Goal: Communication & Community: Connect with others

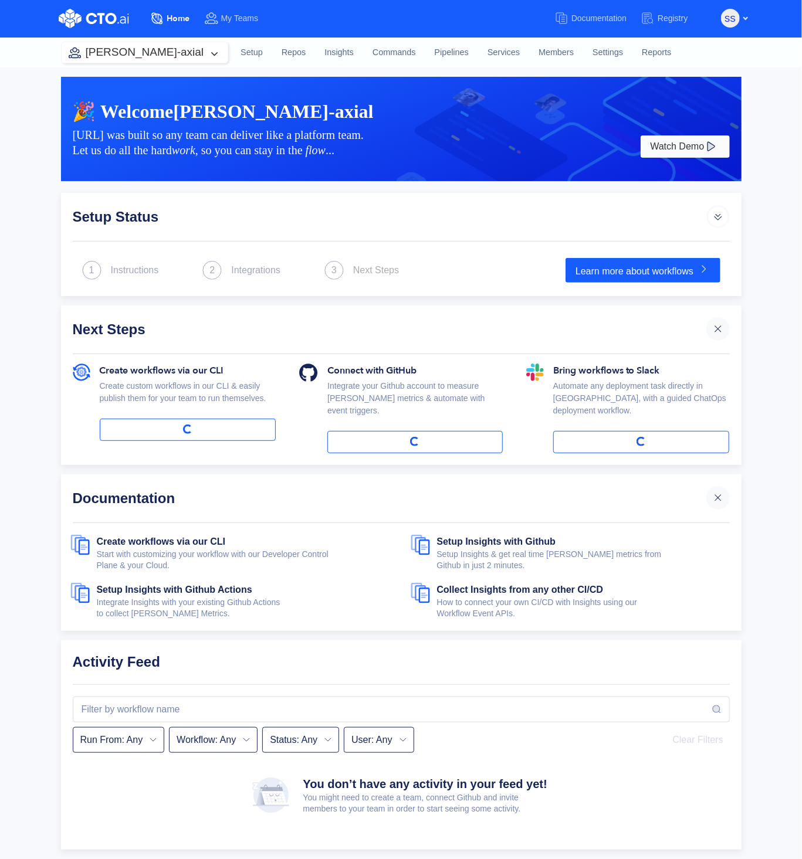
click at [55, 198] on div "Setup Status 1 Instructions 2 Integrations 3 Next Steps Learn more about workfl…" at bounding box center [401, 521] width 704 height 657
click at [529, 53] on link "Members" at bounding box center [556, 53] width 54 height 32
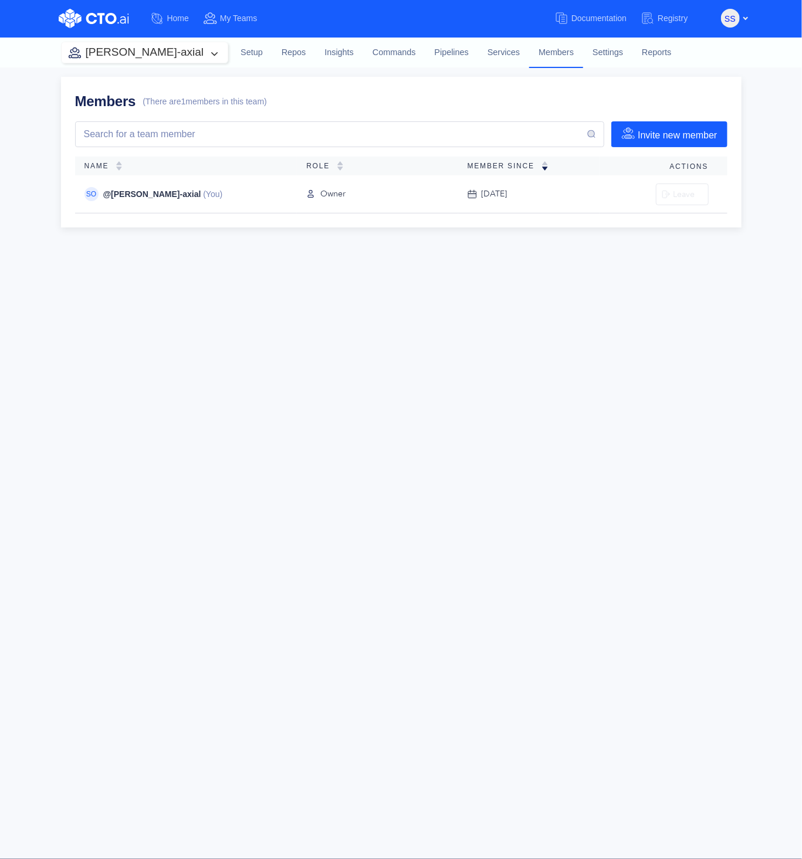
click at [151, 53] on button "[PERSON_NAME]-axial" at bounding box center [145, 52] width 167 height 21
click at [155, 159] on div "engineering" at bounding box center [142, 156] width 111 height 13
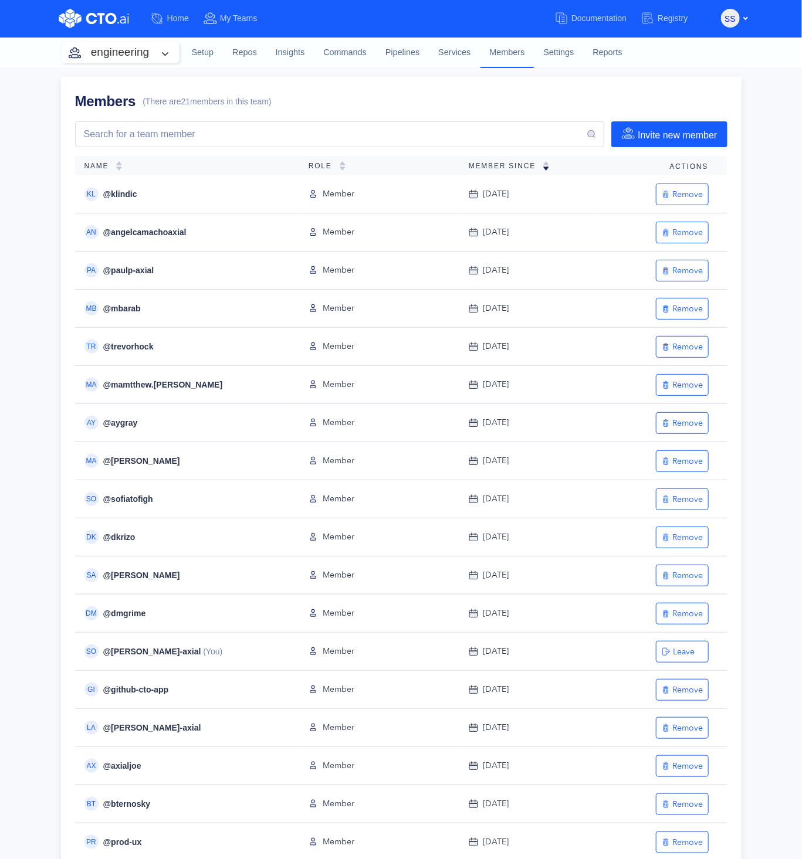
click at [480, 162] on span "Member Since" at bounding box center [506, 166] width 74 height 8
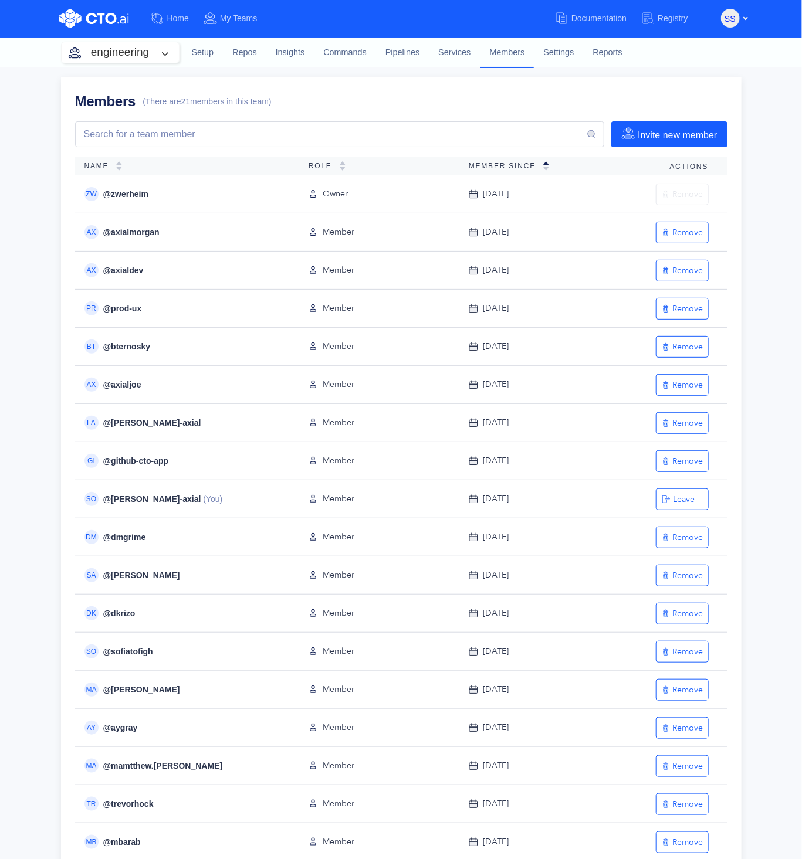
click at [480, 162] on span "Member Since" at bounding box center [506, 166] width 74 height 8
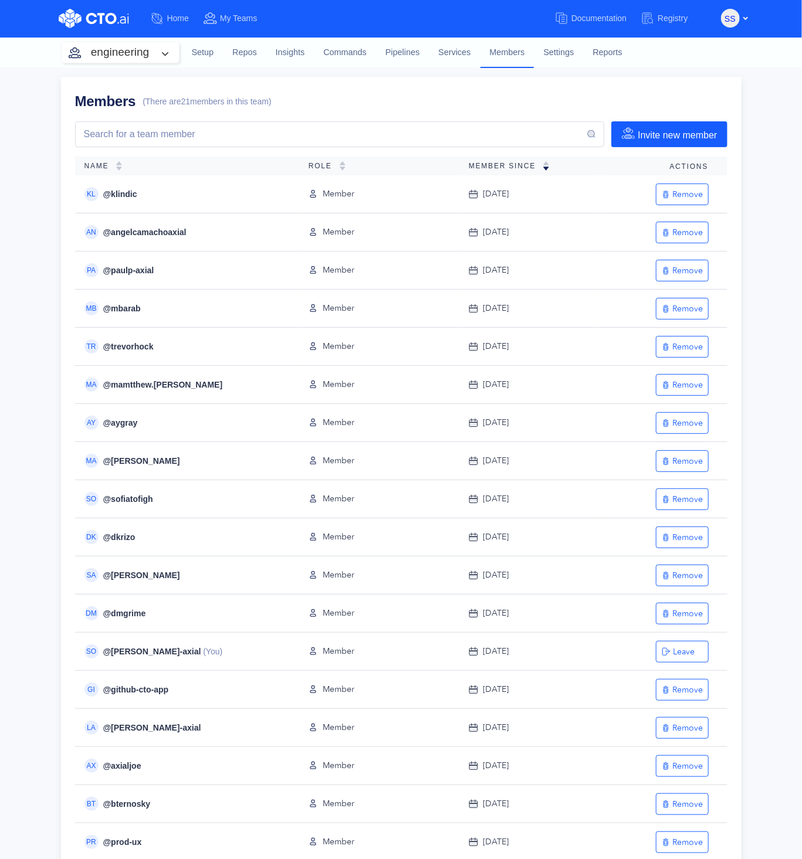
click at [757, 121] on div "Members (There are 21 members in this team) Invite new member Name Role Member …" at bounding box center [401, 547] width 802 height 960
click at [758, 117] on div "Members (There are 21 members in this team) Invite new member Name Role Member …" at bounding box center [401, 547] width 802 height 960
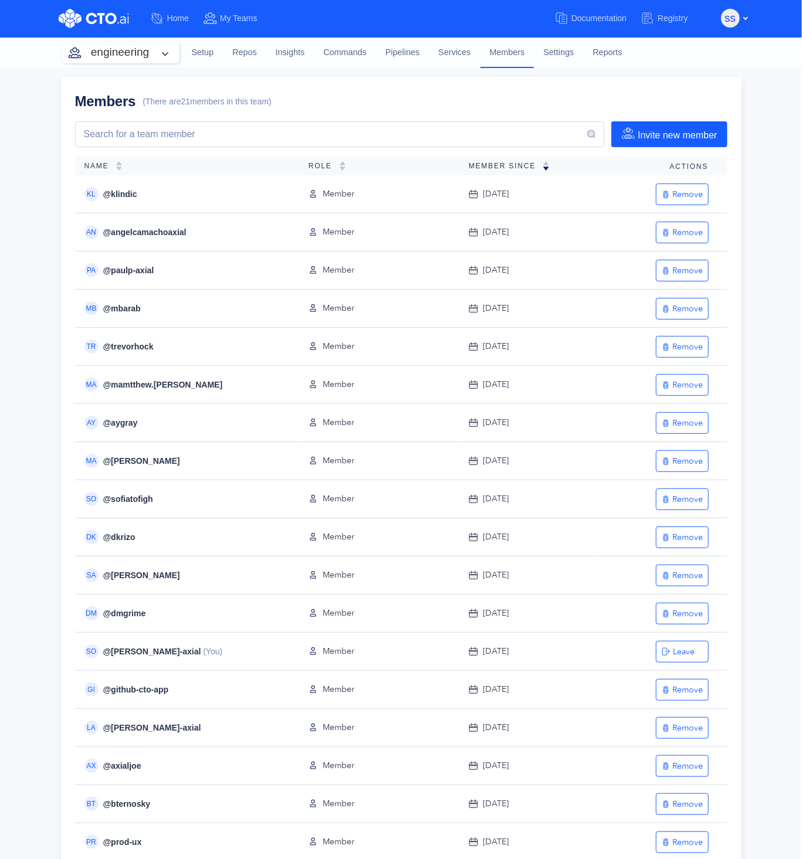
click at [772, 112] on div "Members (There are 21 members in this team) Invite new member Name Role Member …" at bounding box center [401, 547] width 802 height 960
click at [404, 96] on div "Members (There are 21 members in this team)" at bounding box center [401, 101] width 652 height 21
click at [416, 93] on div "Members (There are 21 members in this team)" at bounding box center [401, 101] width 652 height 21
click at [413, 98] on div "Members (There are 21 members in this team)" at bounding box center [401, 101] width 652 height 21
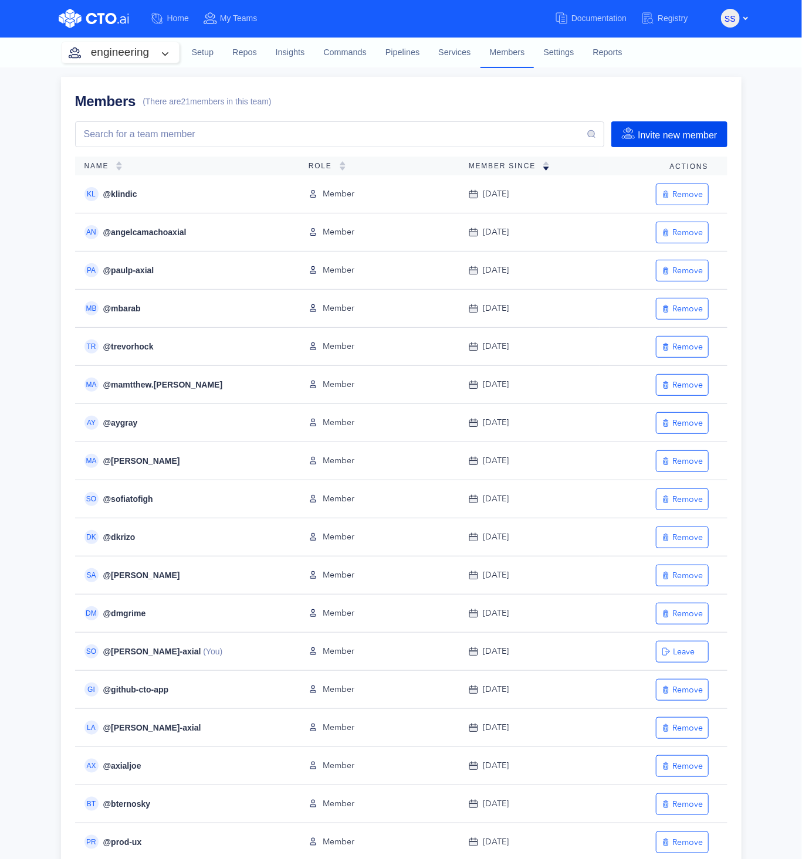
click at [652, 137] on button "Invite new member" at bounding box center [669, 134] width 116 height 26
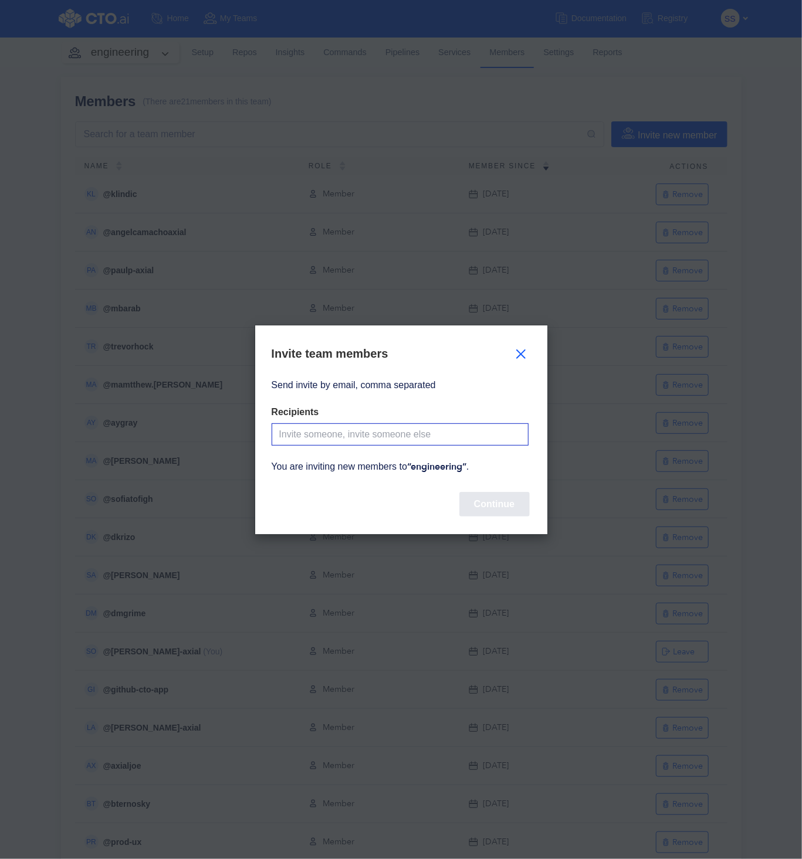
click at [435, 437] on input "Send invite by email, comma separated" at bounding box center [399, 434] width 257 height 22
type input "milos"
click at [400, 439] on input "milos" at bounding box center [399, 434] width 257 height 22
paste input "milos.vitosevic@axial.net"
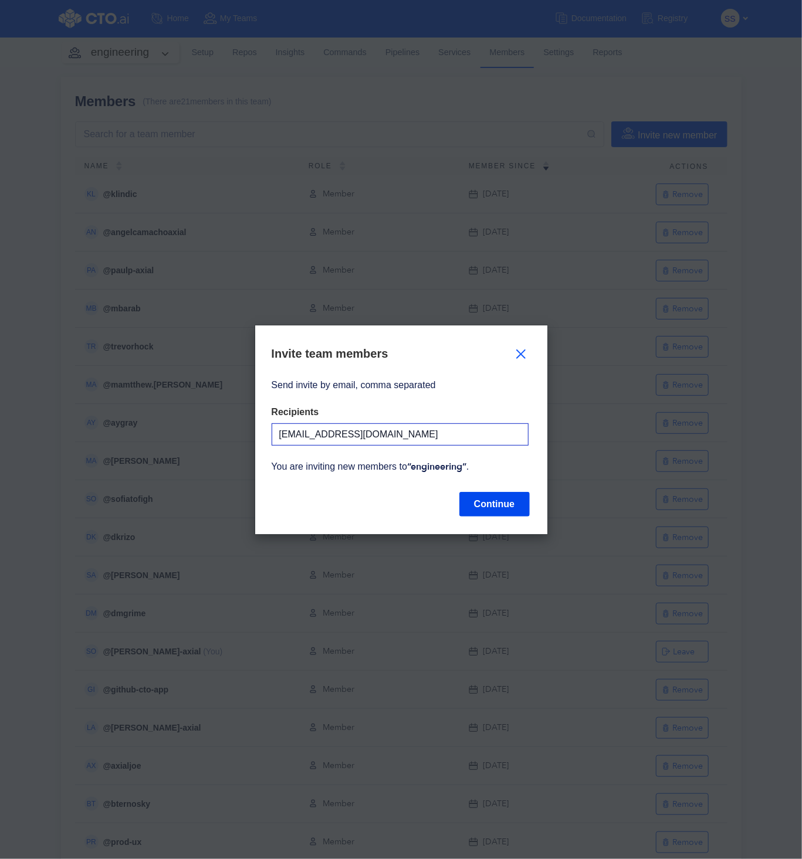
type input "milos.vitosevic@axial.net"
click at [494, 511] on button "Continue" at bounding box center [494, 504] width 70 height 25
